Goal: Information Seeking & Learning: Learn about a topic

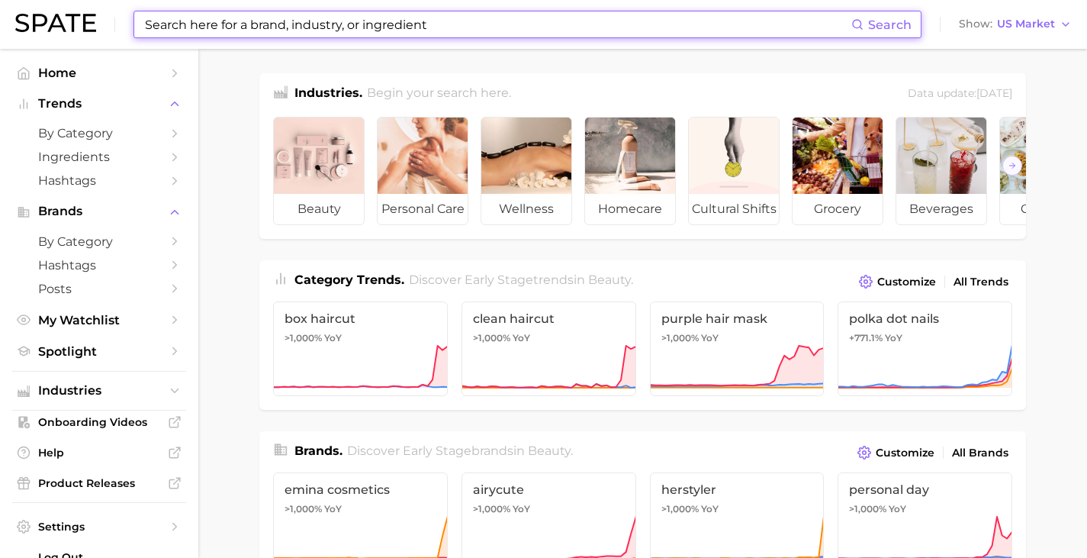
click at [442, 28] on input at bounding box center [497, 24] width 708 height 26
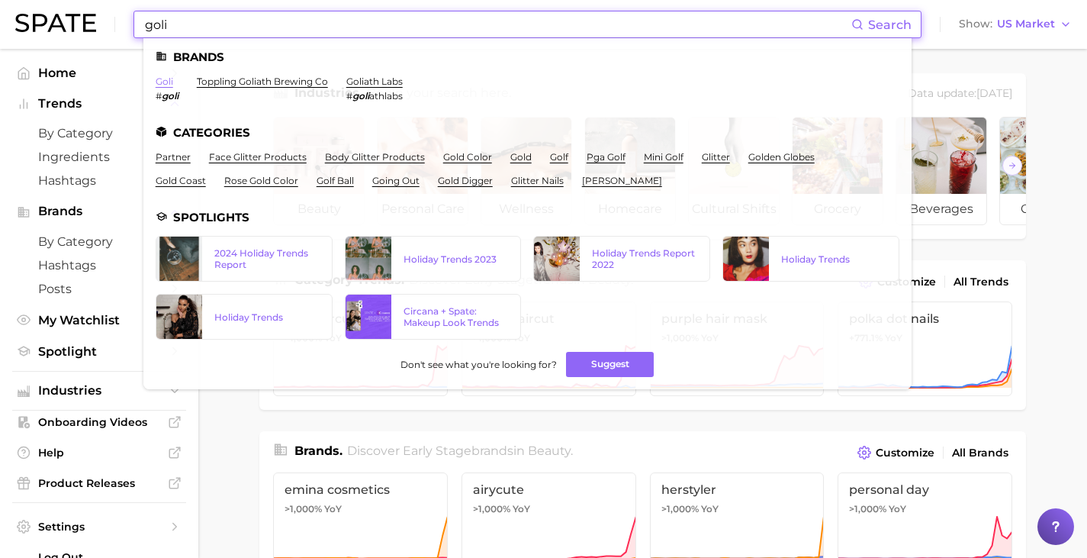
type input "goli"
click at [158, 82] on link "goli" at bounding box center [165, 81] width 18 height 11
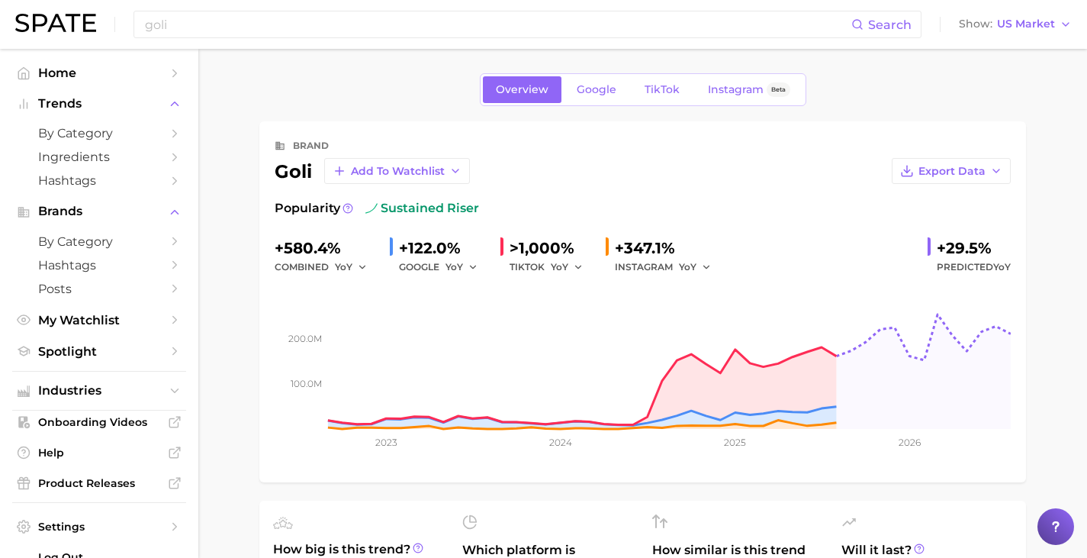
scroll to position [1, 0]
click at [675, 91] on span "TikTok" at bounding box center [662, 88] width 35 height 13
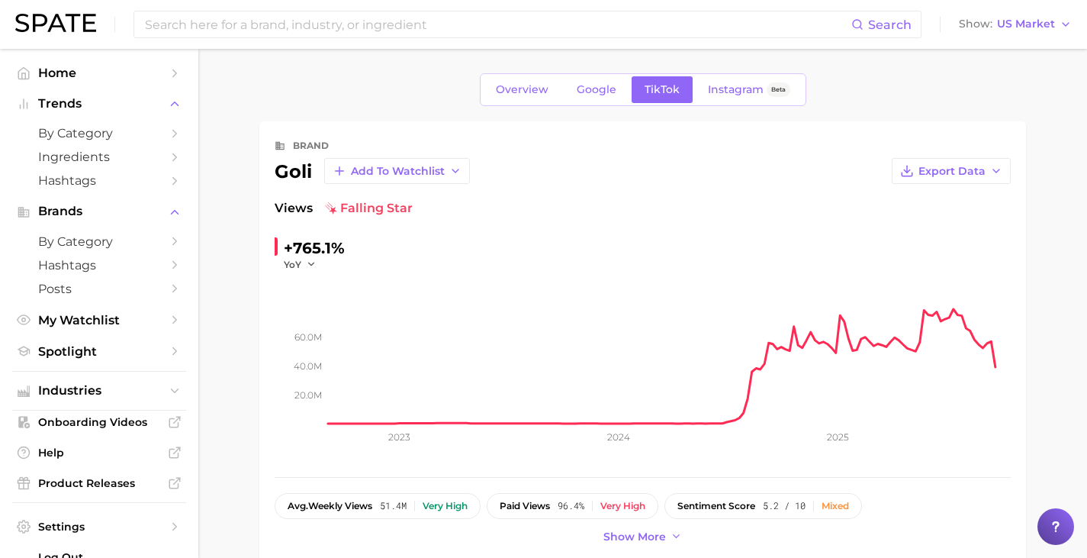
scroll to position [2, 0]
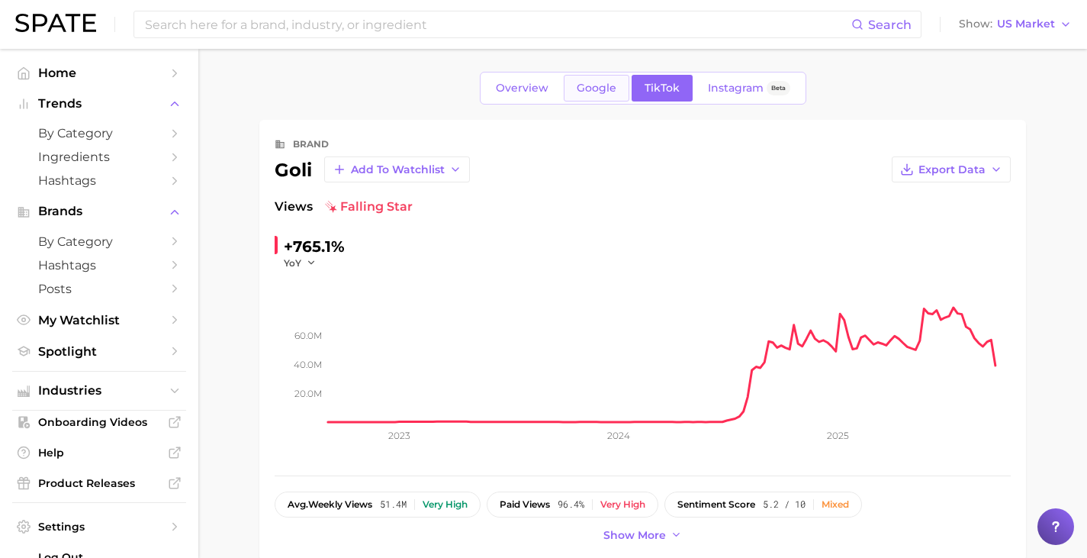
click at [596, 86] on span "Google" at bounding box center [597, 88] width 40 height 13
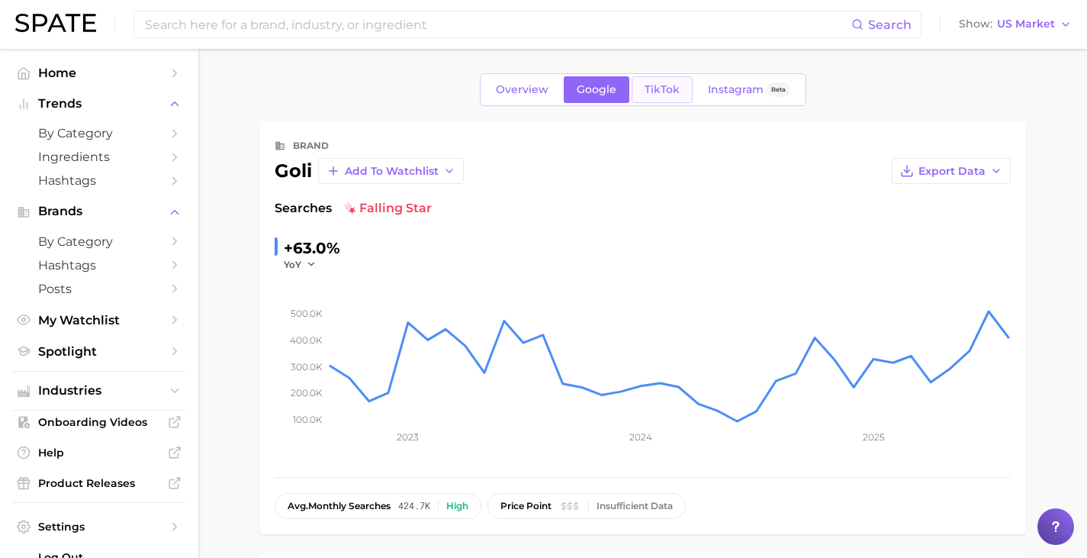
click at [687, 86] on link "TikTok" at bounding box center [662, 89] width 61 height 27
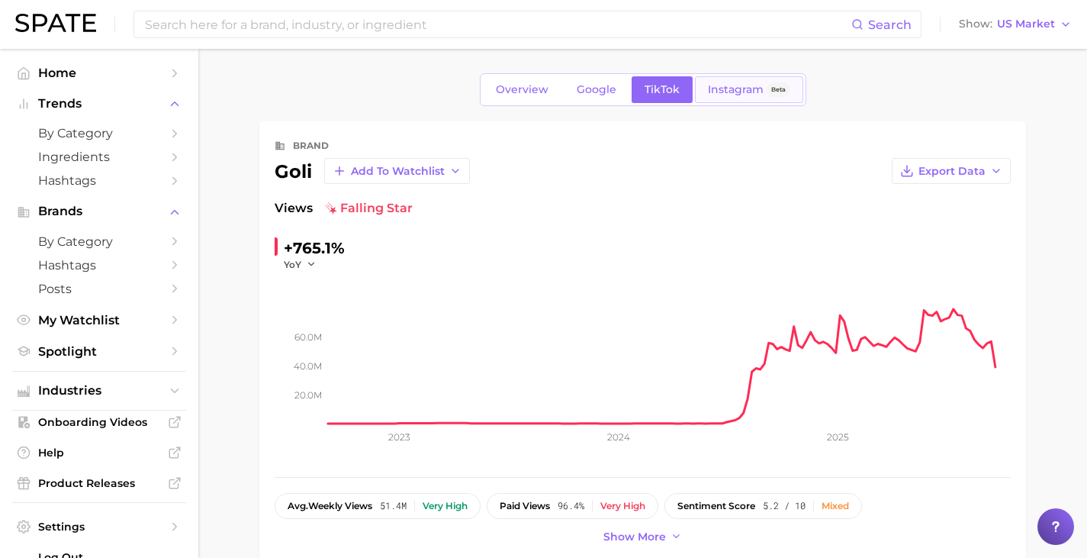
click at [751, 95] on span "Instagram" at bounding box center [736, 89] width 56 height 13
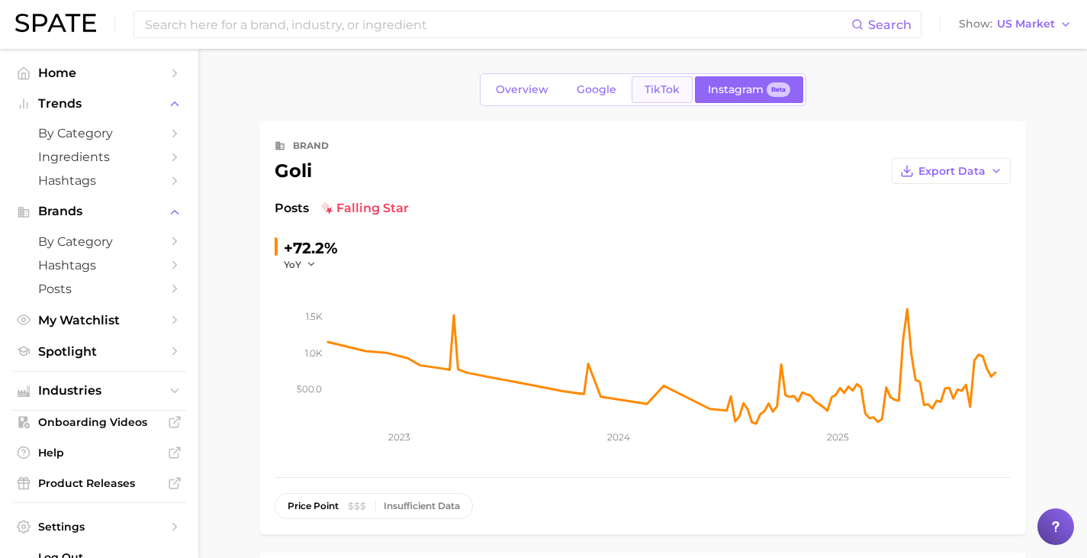
click at [665, 93] on span "TikTok" at bounding box center [662, 89] width 35 height 13
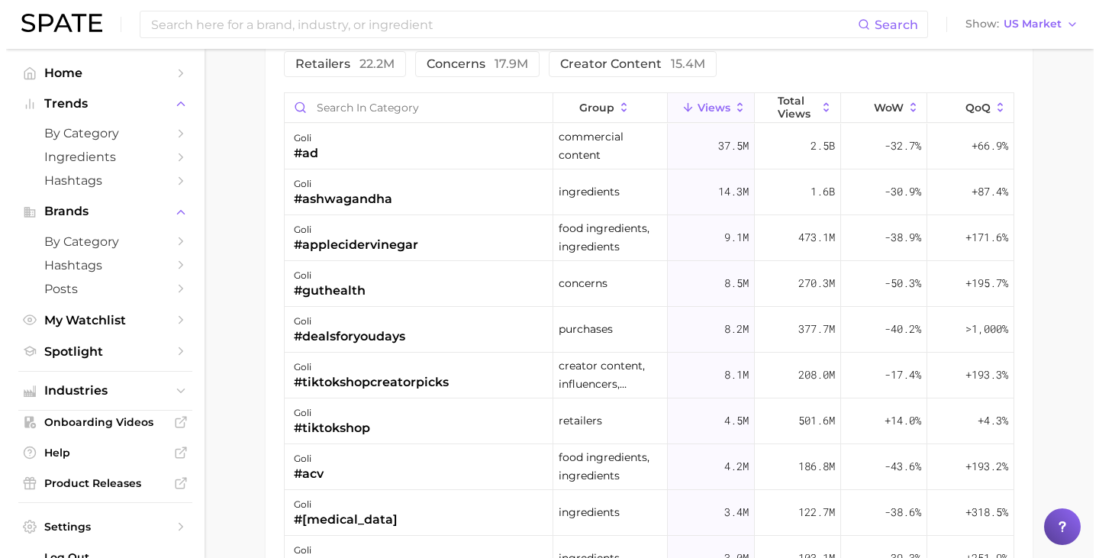
scroll to position [1254, 0]
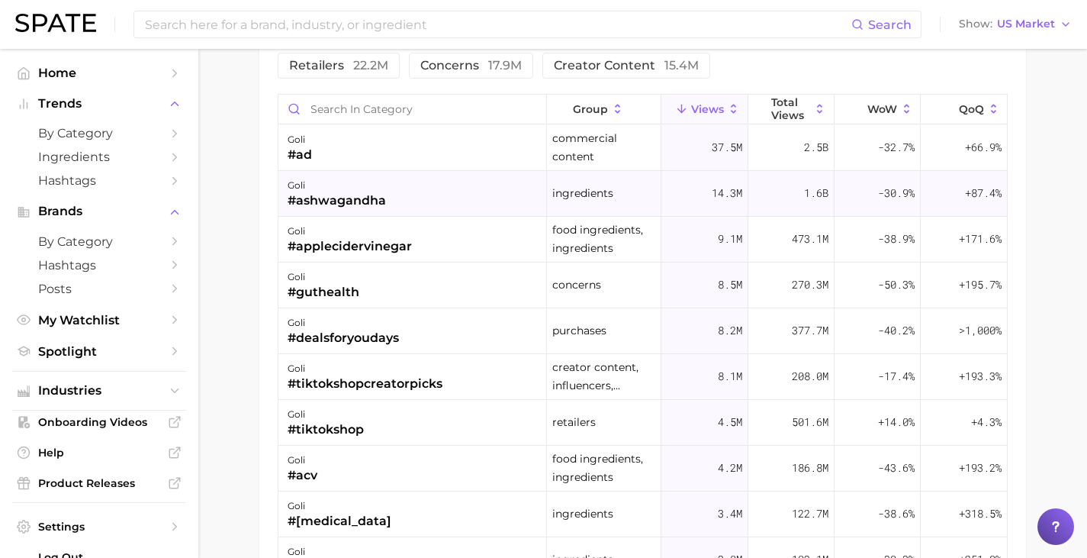
click at [420, 199] on div "goli #ashwagandha" at bounding box center [412, 194] width 269 height 46
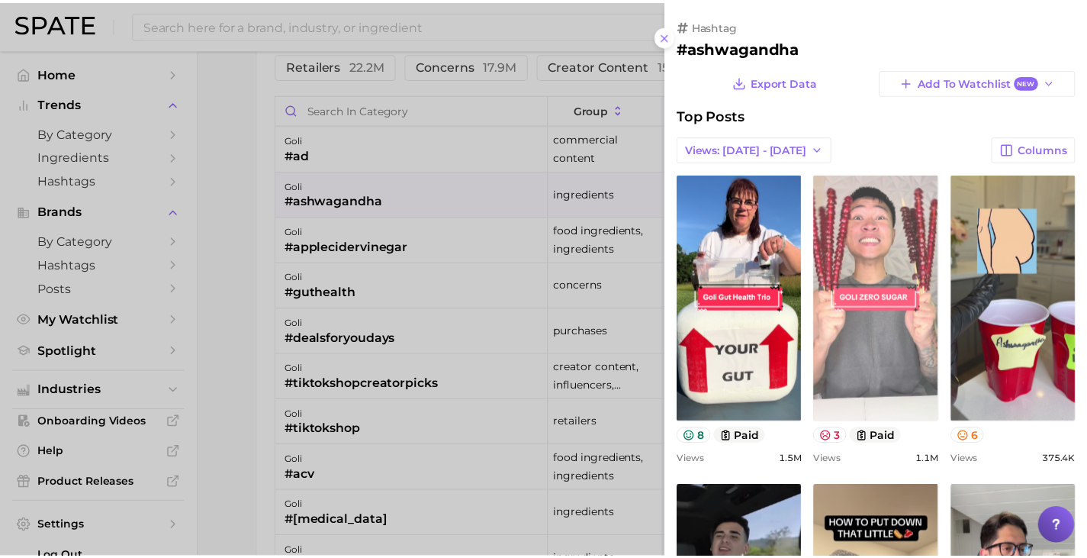
scroll to position [0, 0]
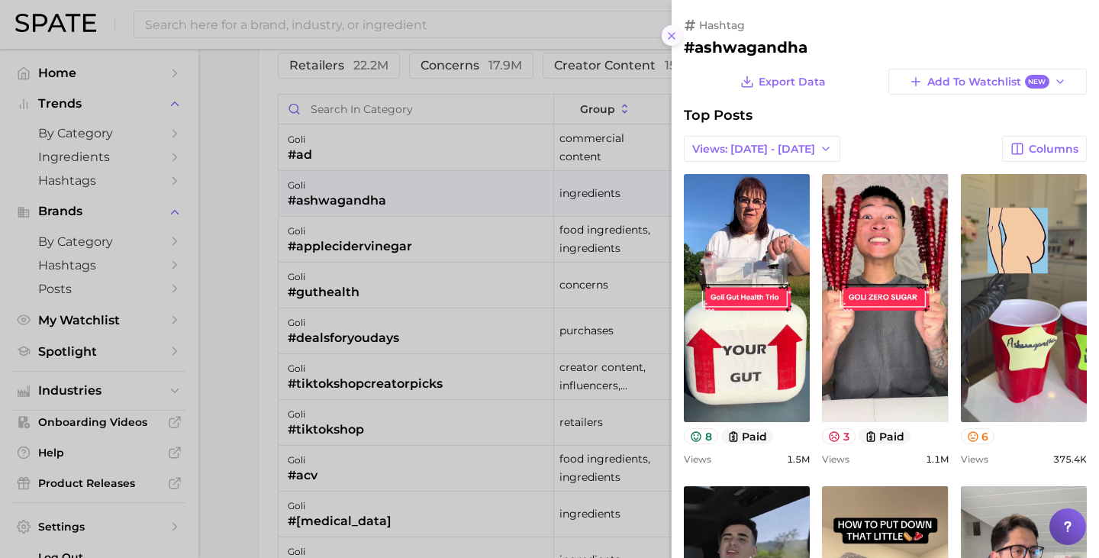
click at [675, 40] on icon at bounding box center [671, 36] width 12 height 12
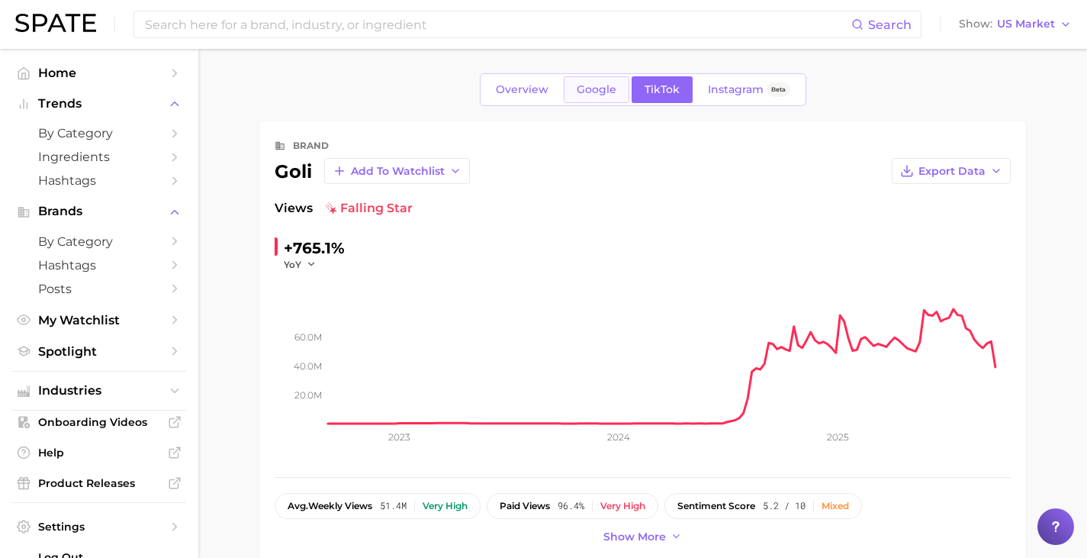
click at [586, 92] on span "Google" at bounding box center [597, 89] width 40 height 13
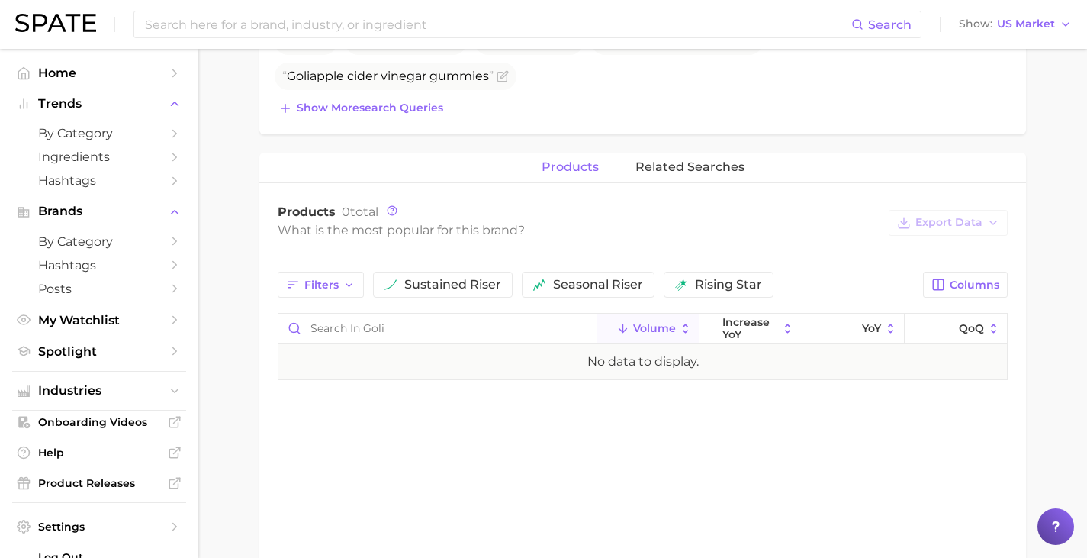
scroll to position [563, 0]
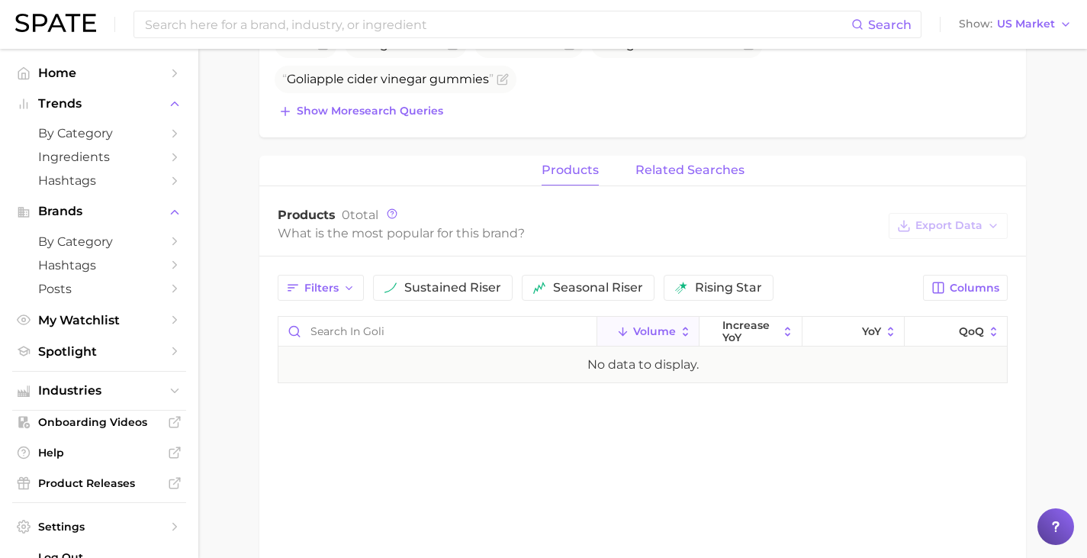
click at [676, 181] on button "related searches" at bounding box center [690, 171] width 109 height 30
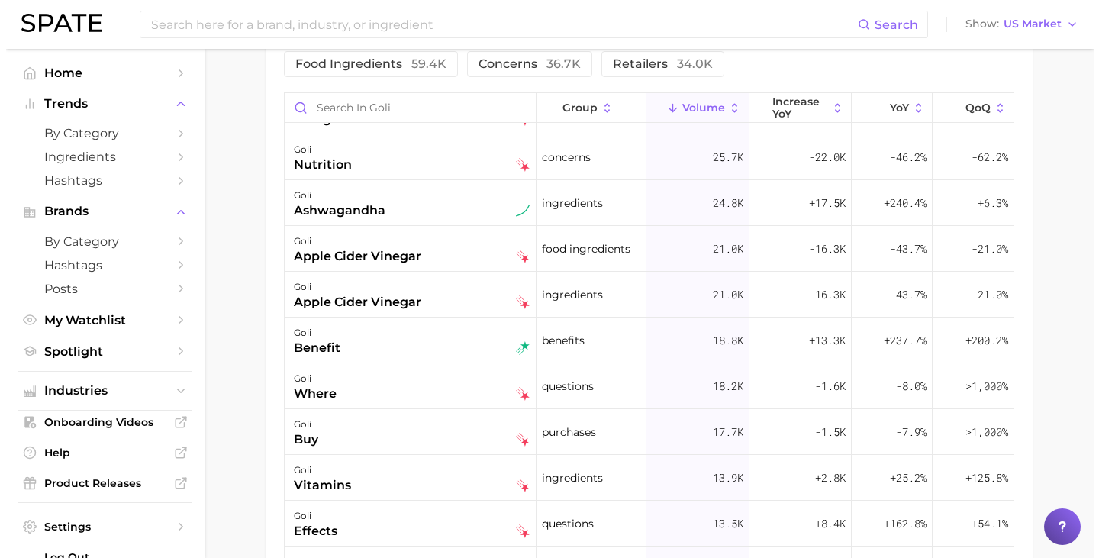
scroll to position [23, 0]
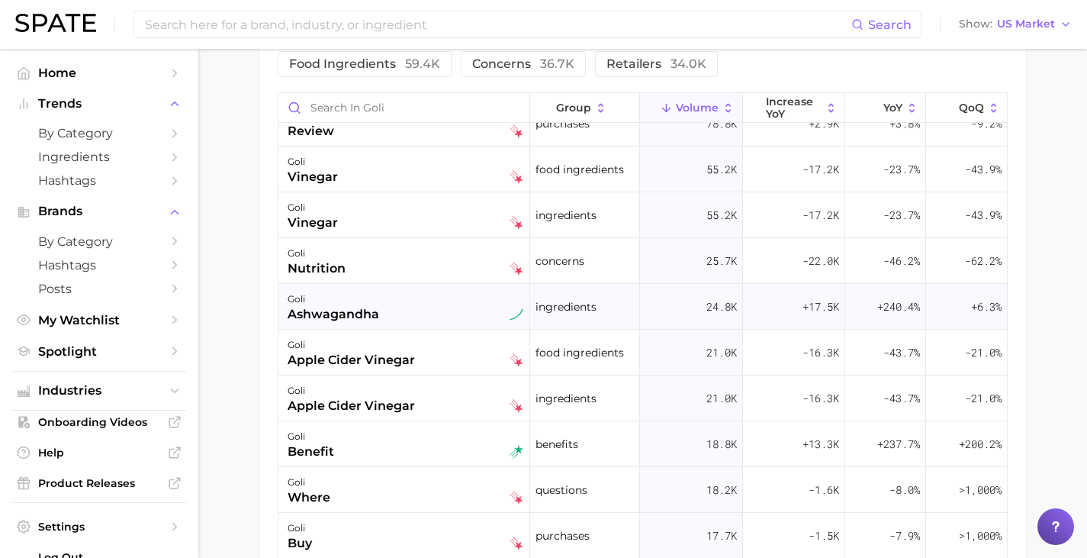
click at [314, 314] on div "ashwagandha" at bounding box center [334, 314] width 92 height 18
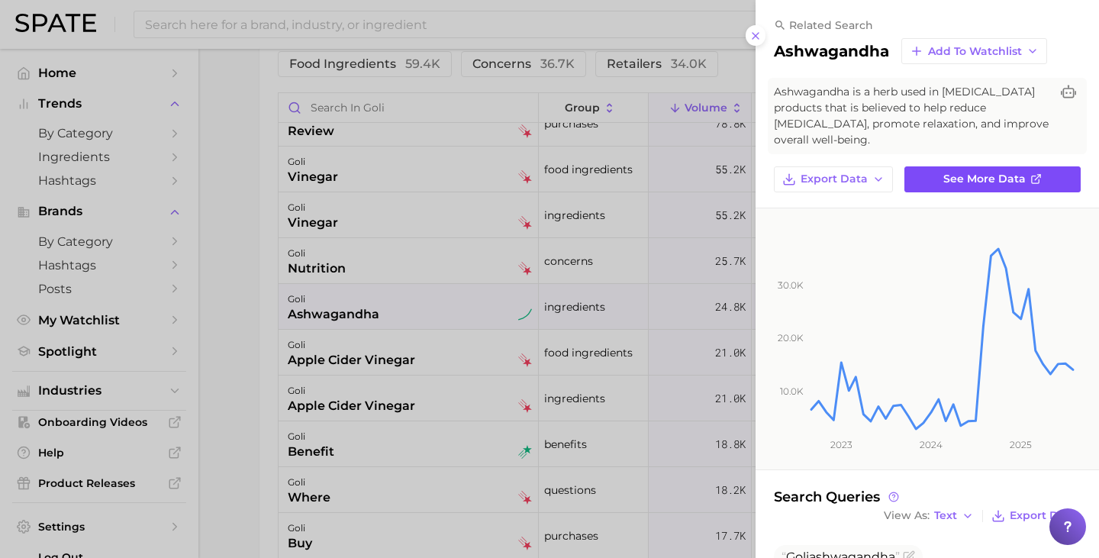
click at [983, 181] on span "See more data" at bounding box center [984, 178] width 82 height 13
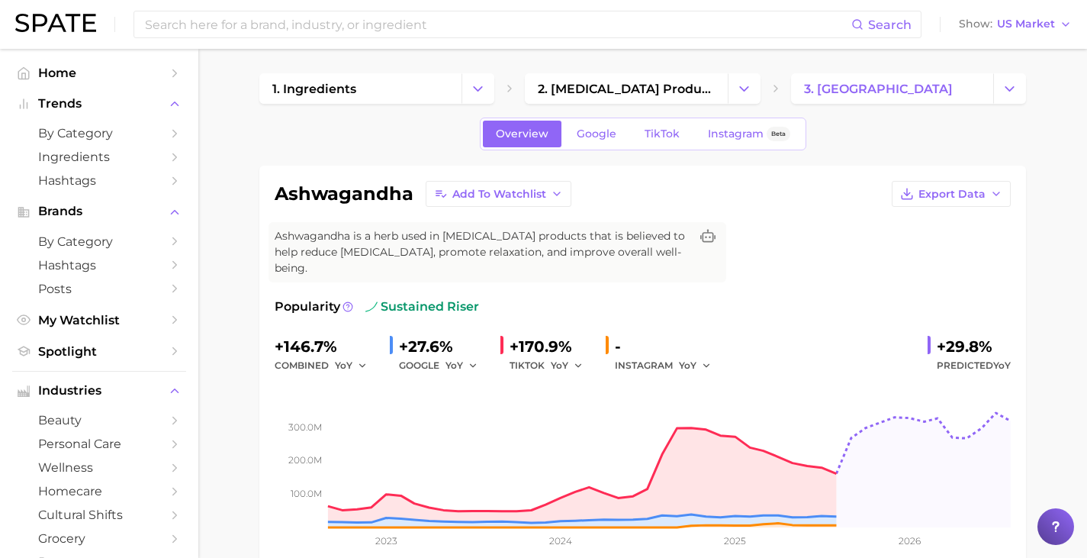
scroll to position [78, 0]
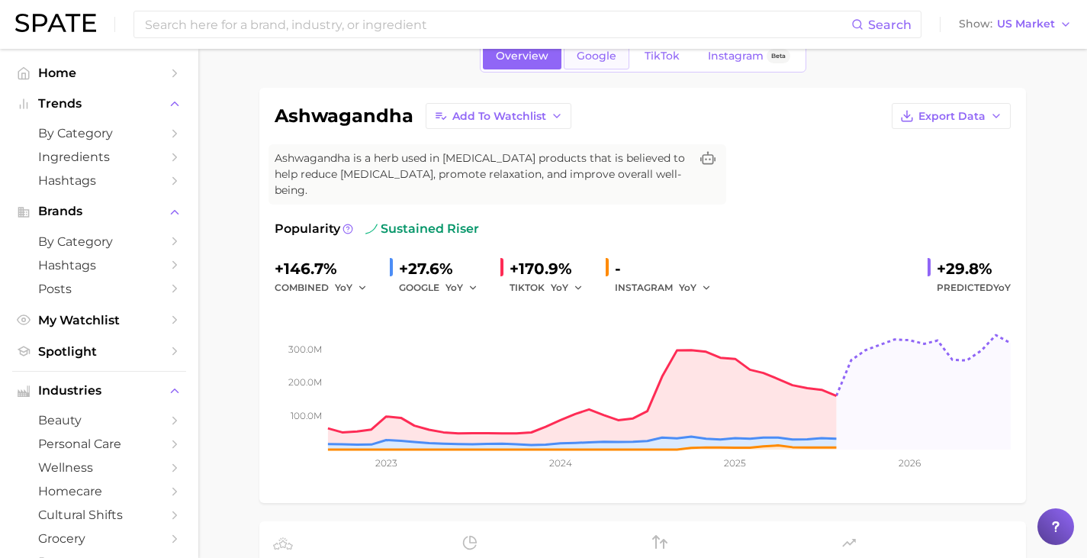
click at [587, 60] on span "Google" at bounding box center [597, 56] width 40 height 13
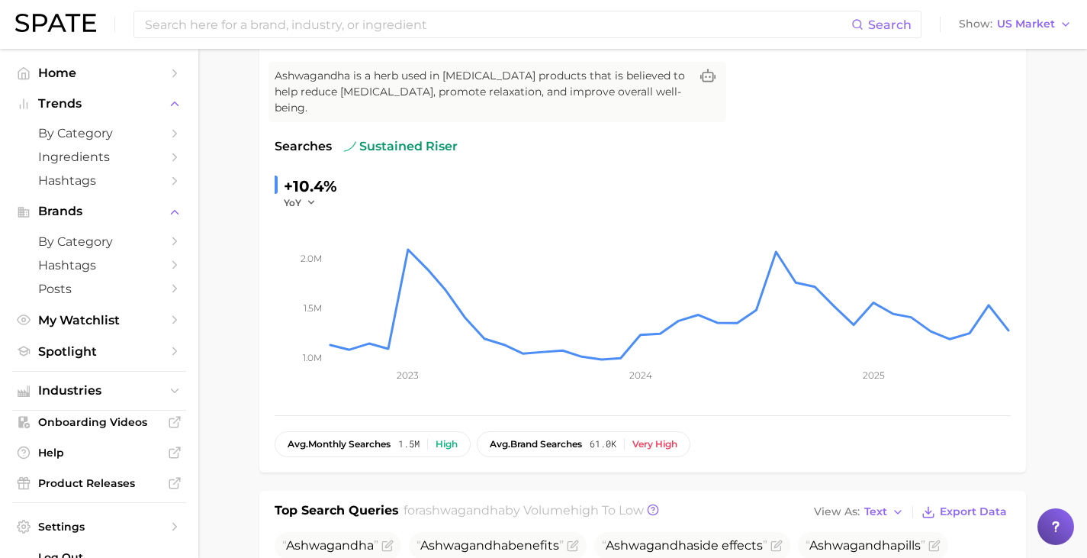
scroll to position [161, 0]
